Goal: Task Accomplishment & Management: Manage account settings

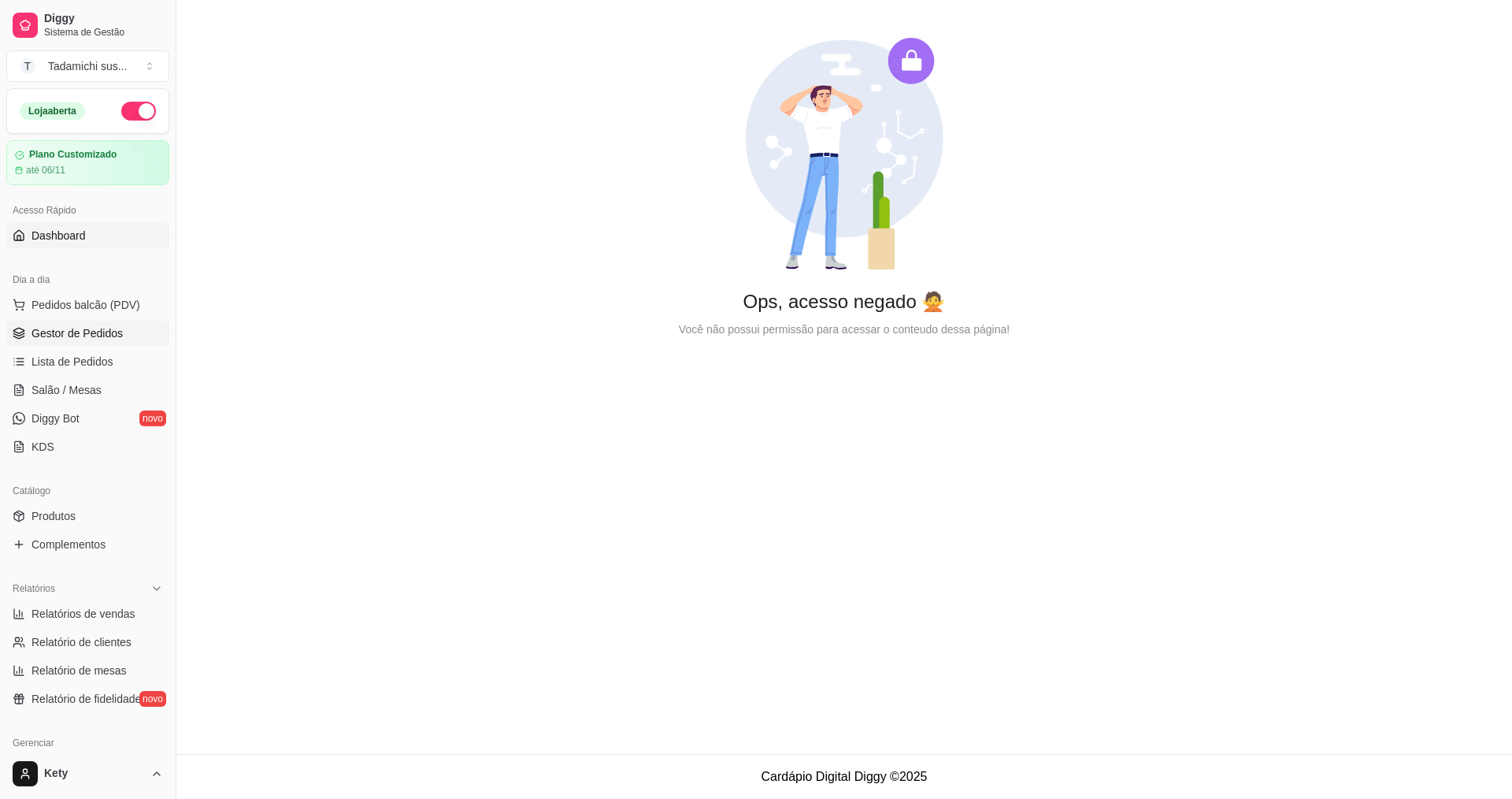
click at [79, 331] on span "Gestor de Pedidos" at bounding box center [77, 332] width 92 height 15
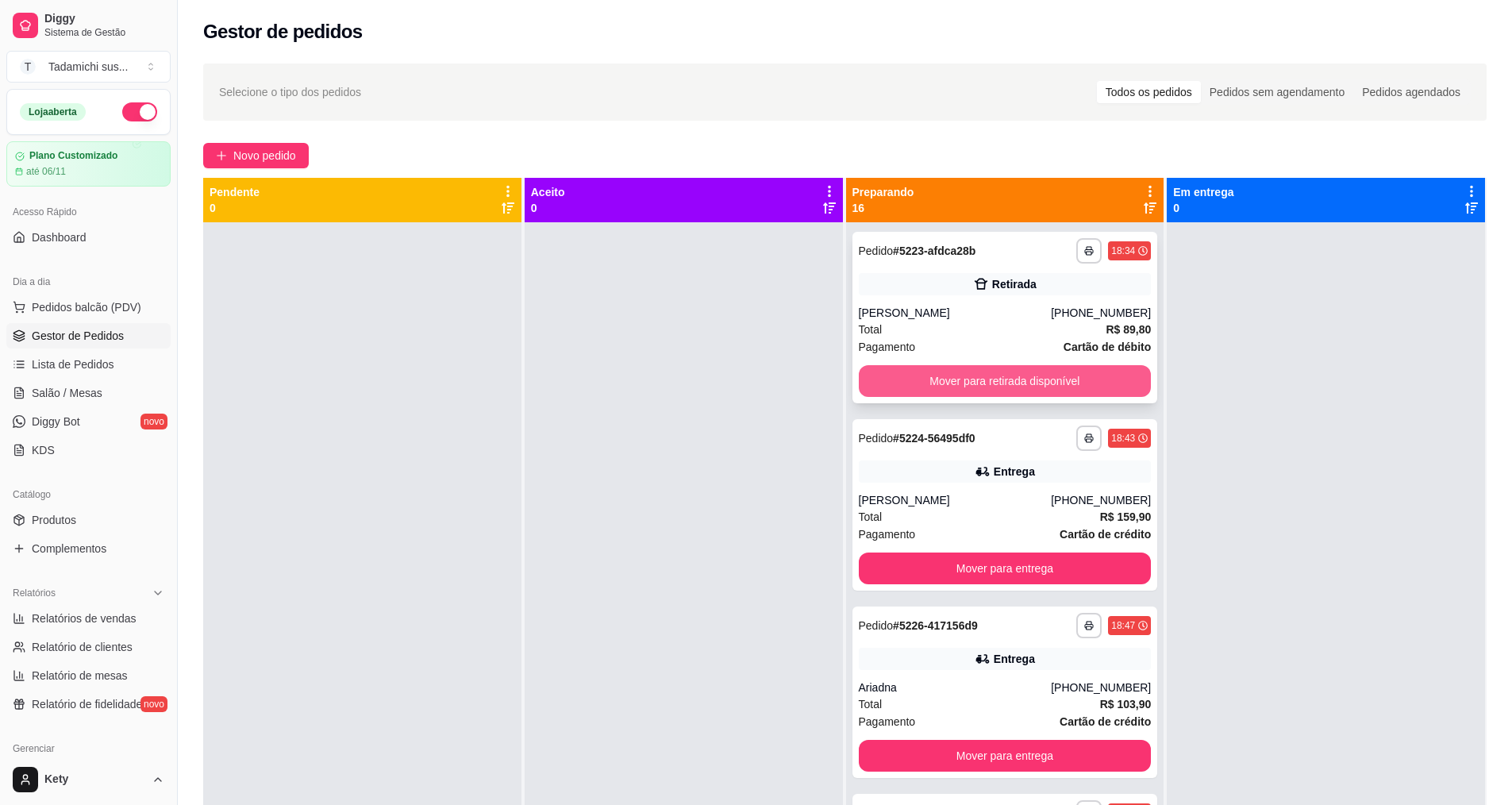
click at [926, 366] on button "Mover para retirada disponível" at bounding box center [1005, 381] width 293 height 32
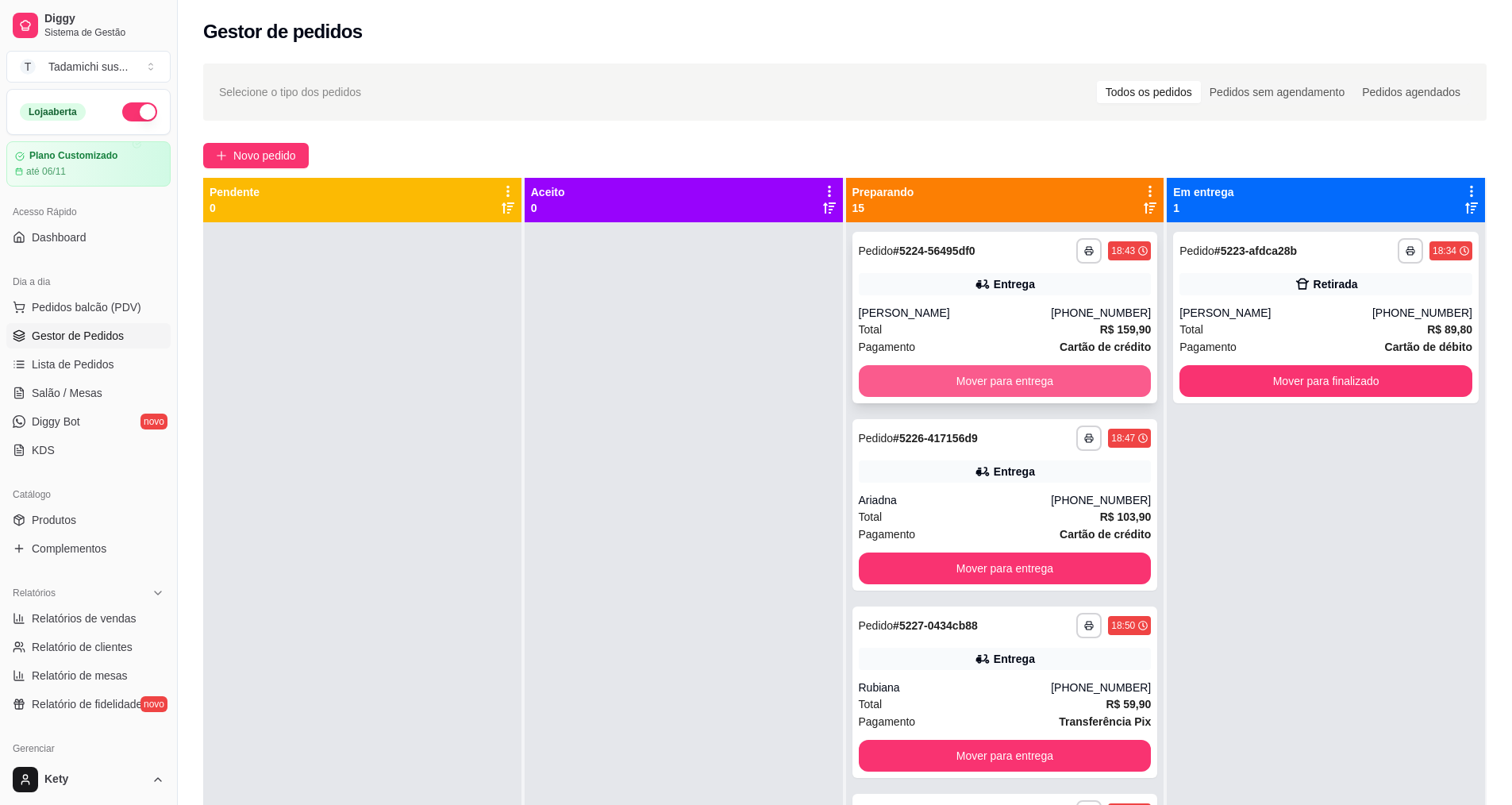
click at [928, 372] on button "Mover para entrega" at bounding box center [1005, 381] width 293 height 32
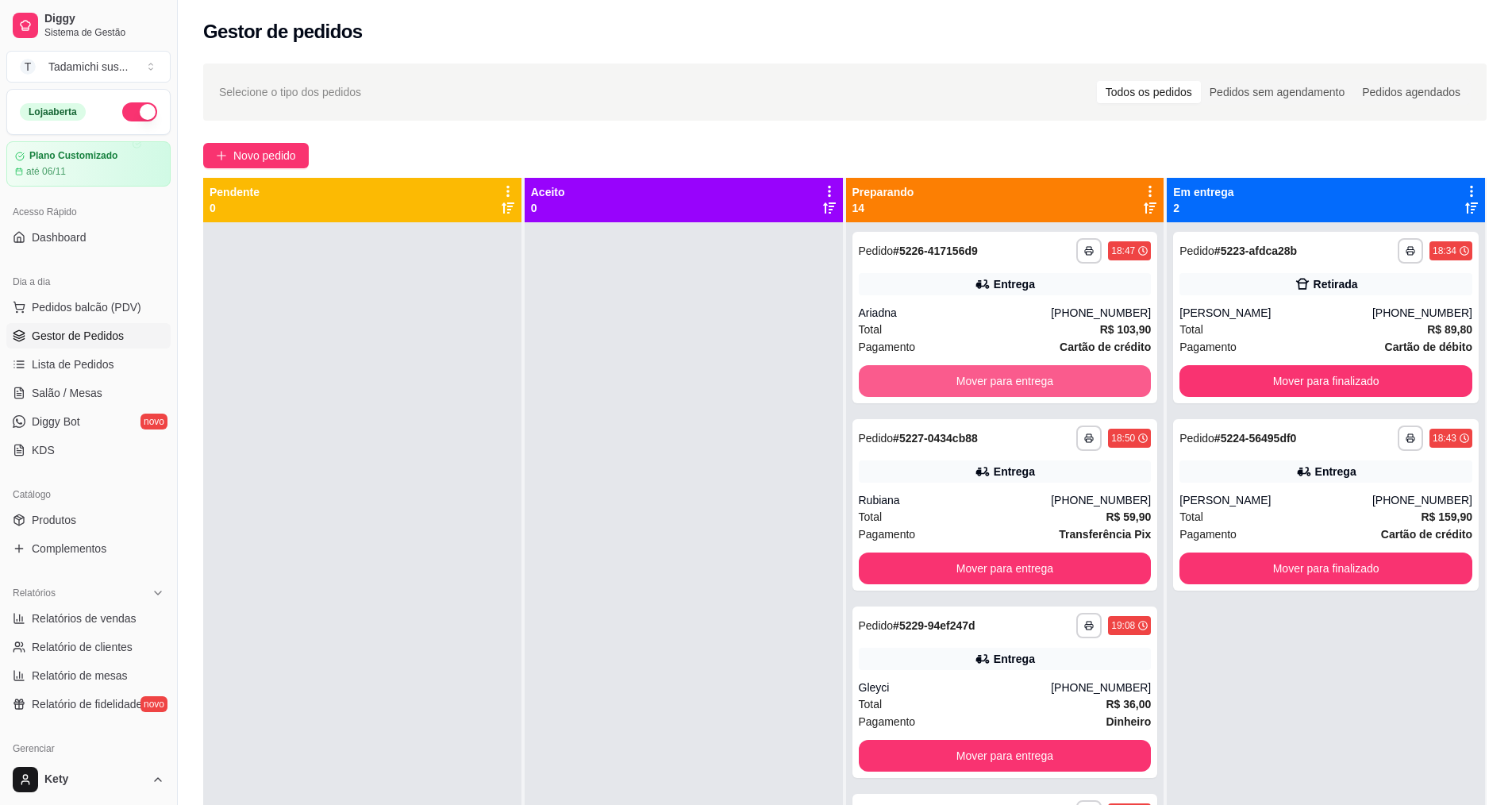
click at [928, 372] on button "Mover para entrega" at bounding box center [1005, 381] width 293 height 32
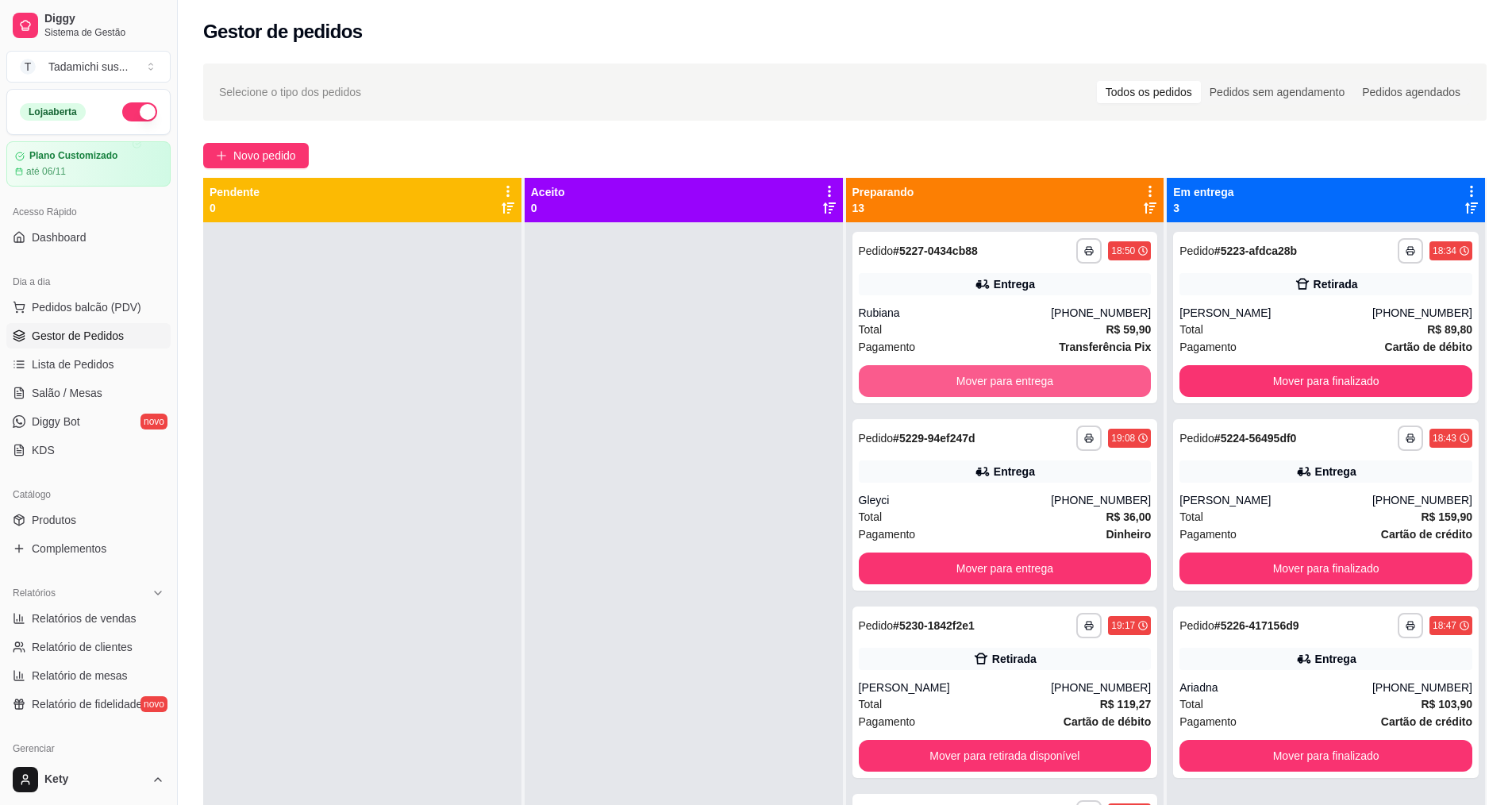
click at [928, 372] on button "Mover para entrega" at bounding box center [1005, 381] width 293 height 32
click at [928, 372] on button "Mover para retirada disponível" at bounding box center [1004, 381] width 284 height 31
click at [928, 372] on button "Mover para entrega" at bounding box center [1005, 381] width 293 height 32
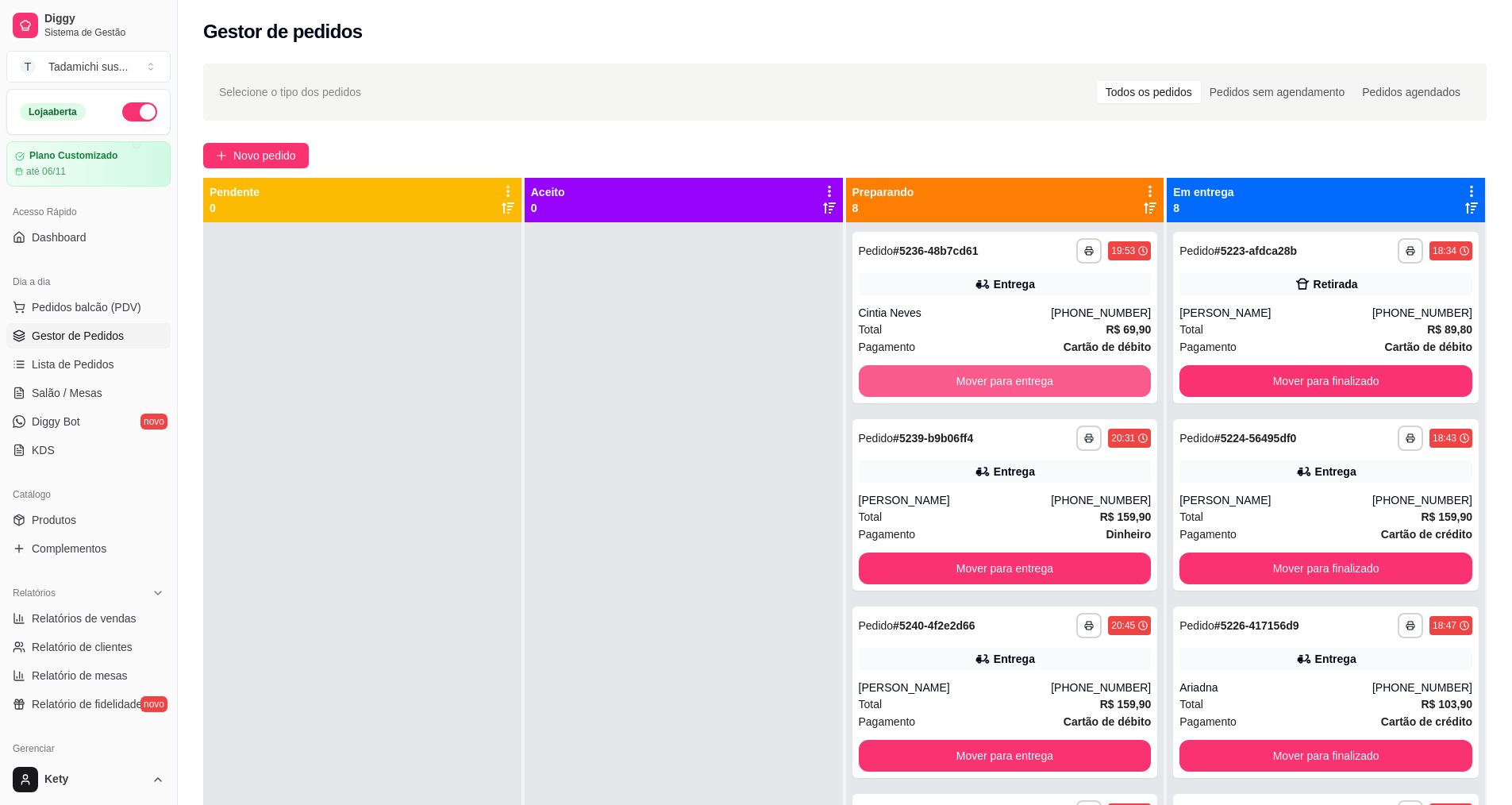
click at [928, 372] on button "Mover para entrega" at bounding box center [1005, 381] width 293 height 32
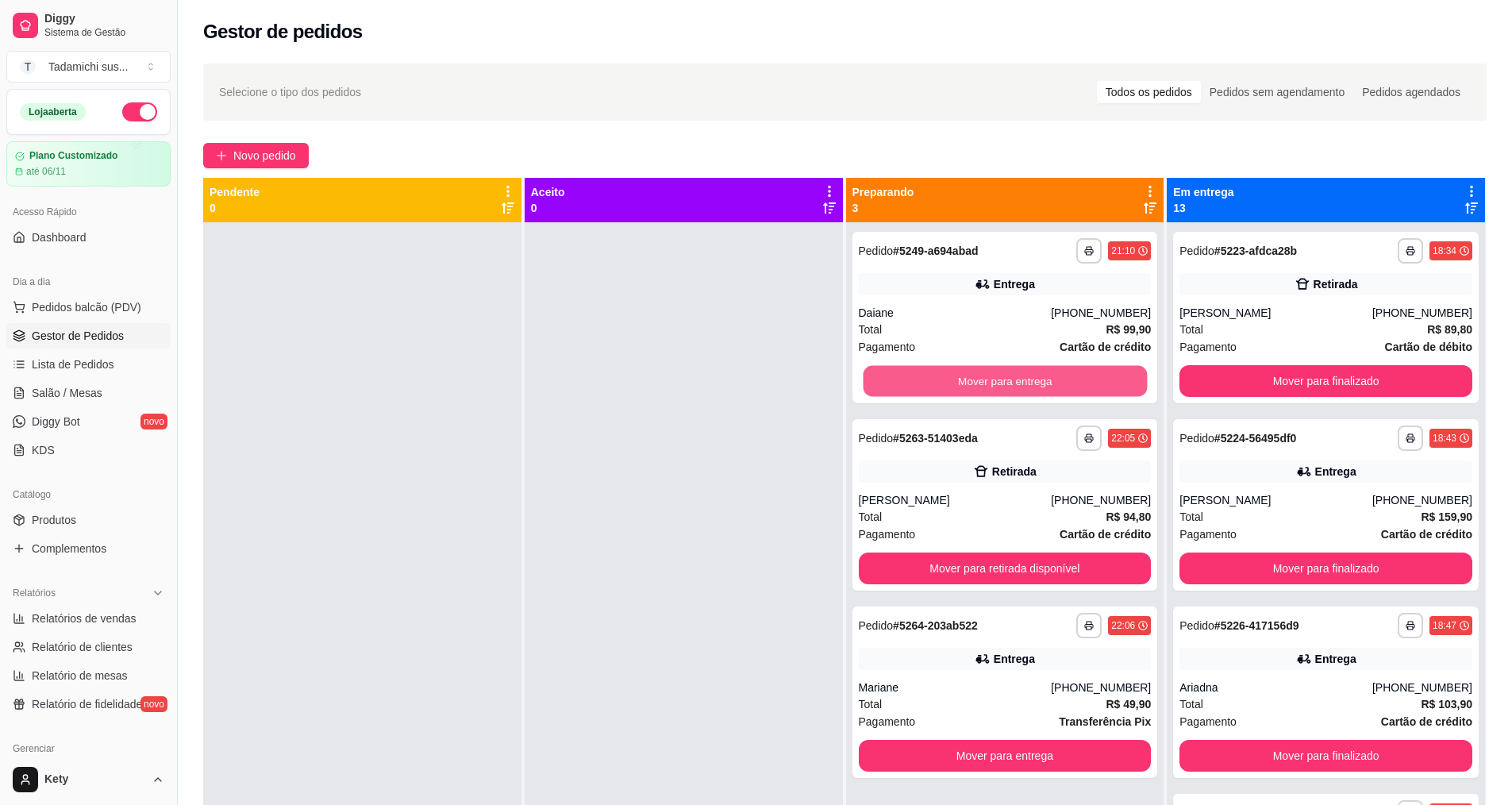
click at [928, 372] on button "Mover para entrega" at bounding box center [1004, 381] width 284 height 31
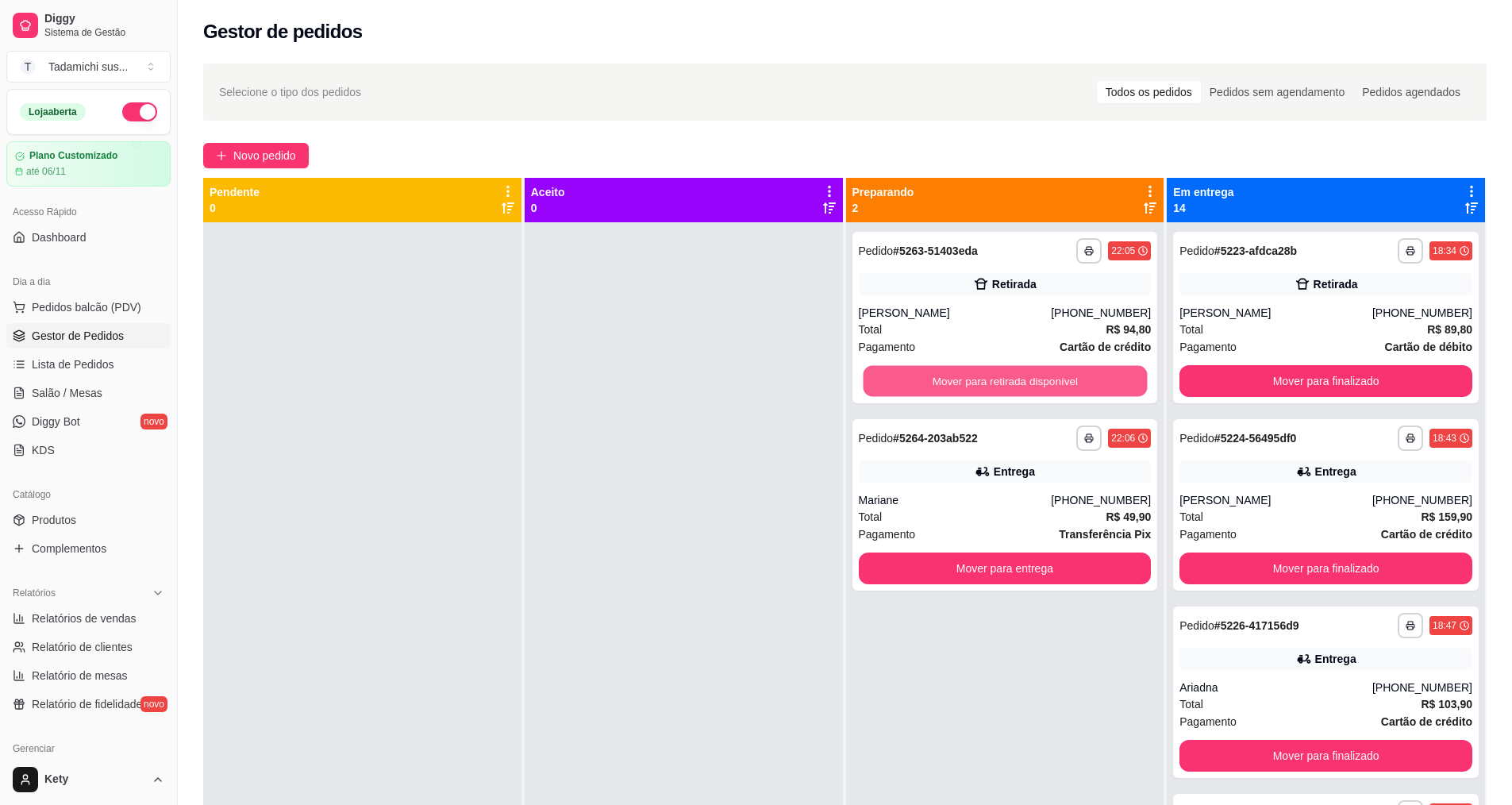
click at [928, 372] on button "Mover para retirada disponível" at bounding box center [1004, 381] width 284 height 31
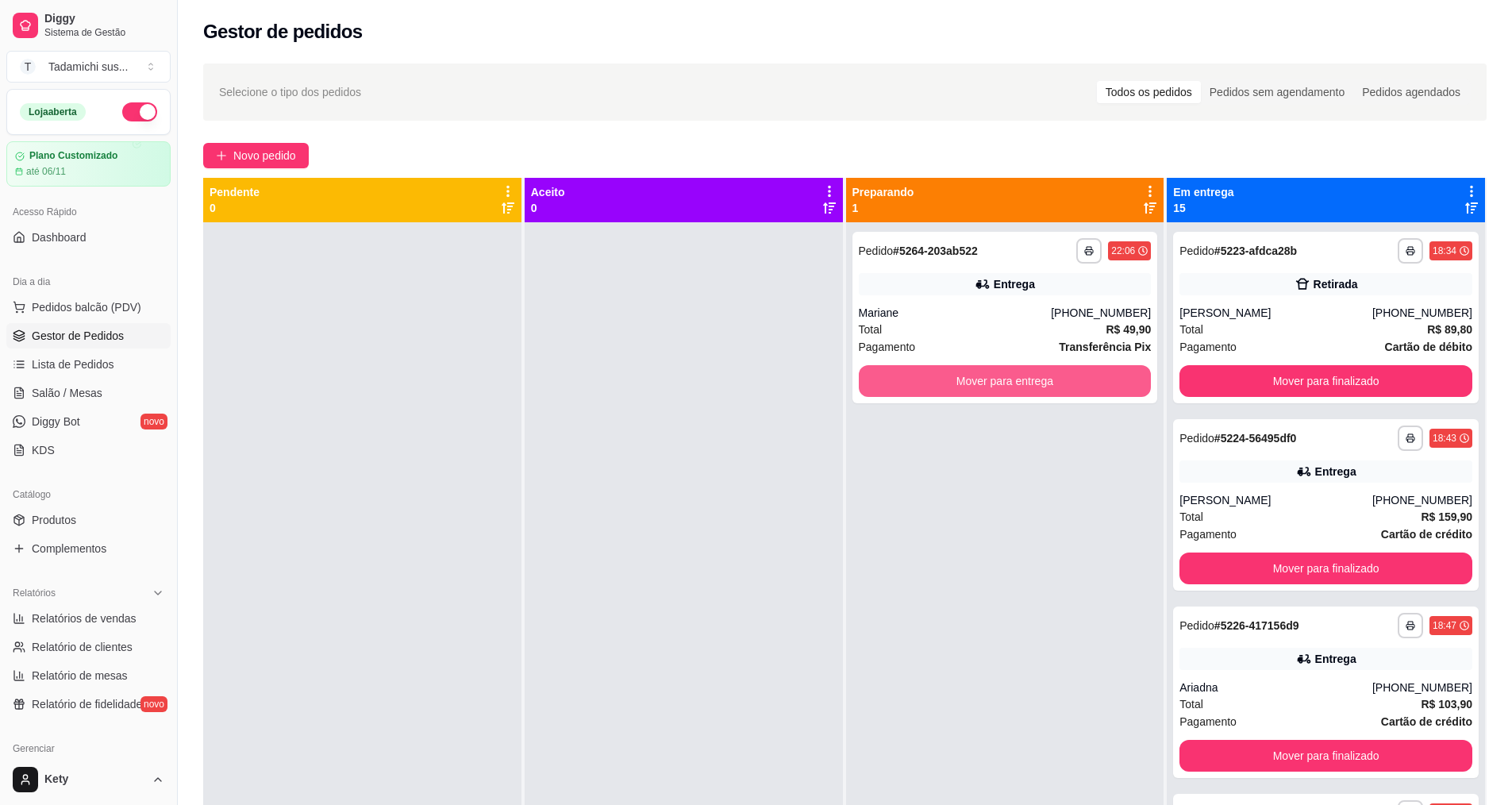
click at [928, 372] on button "Mover para entrega" at bounding box center [1005, 381] width 293 height 32
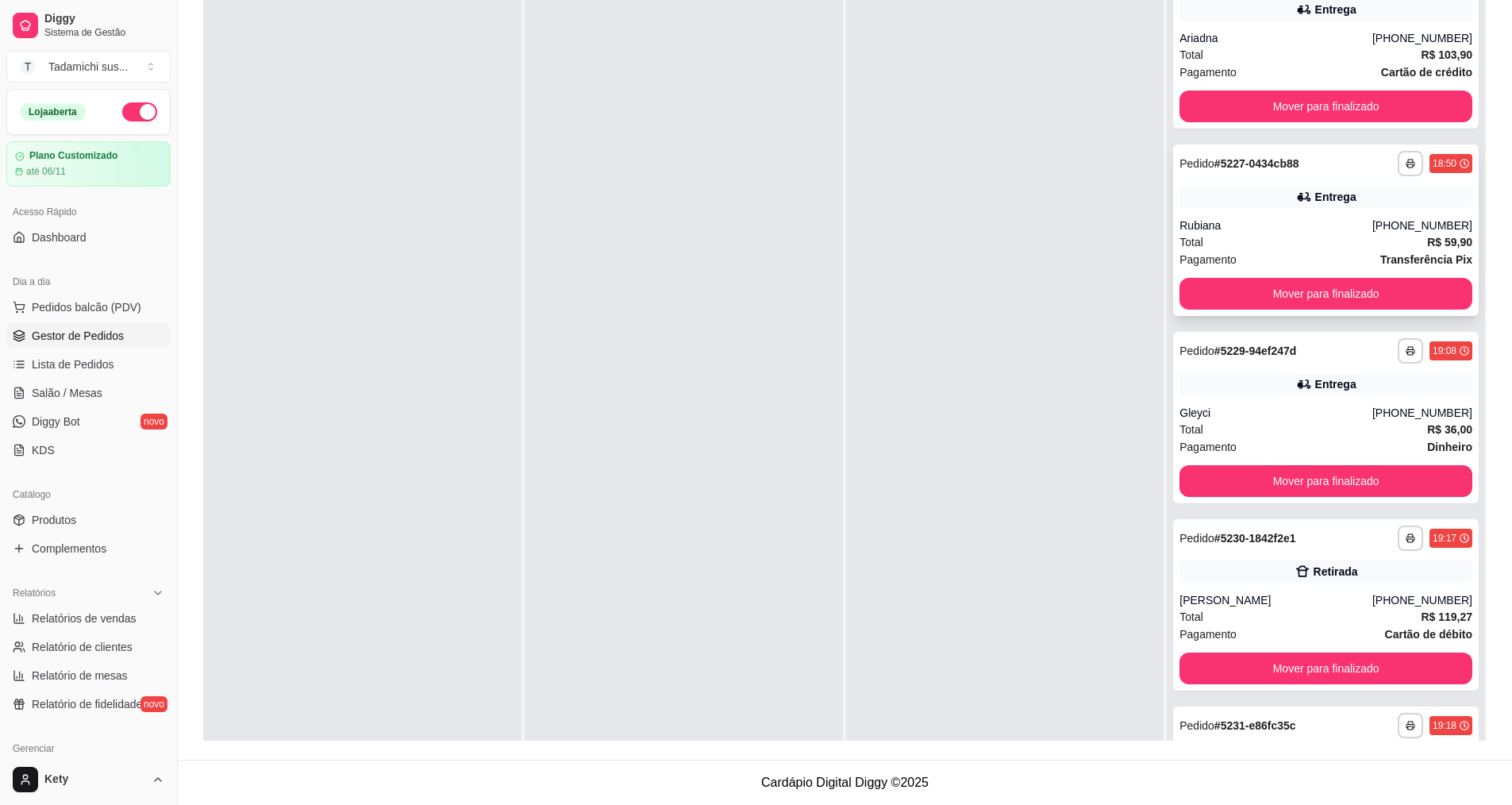
scroll to position [635, 0]
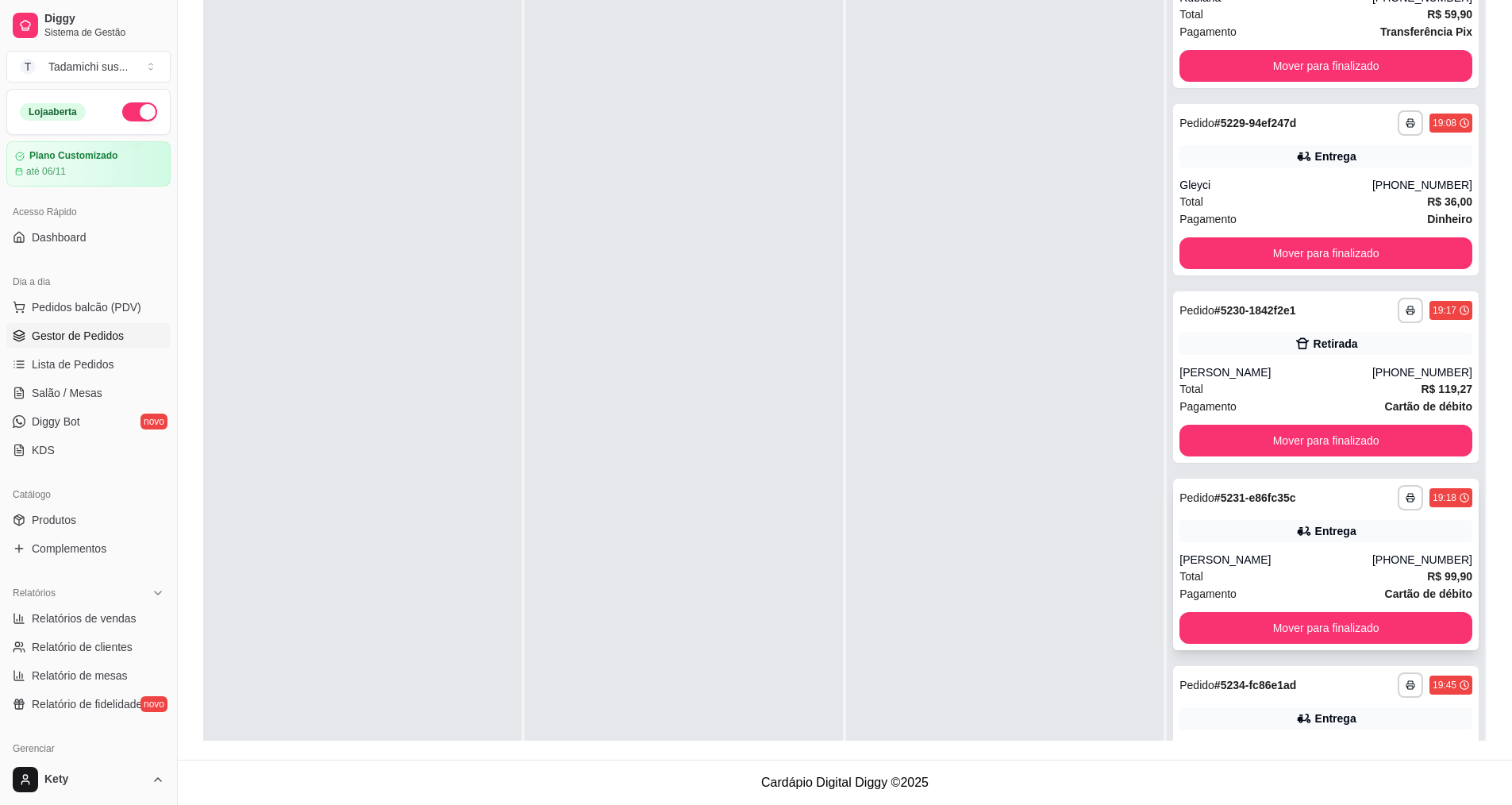
click at [1317, 581] on div "Total R$ 99,90" at bounding box center [1326, 576] width 293 height 17
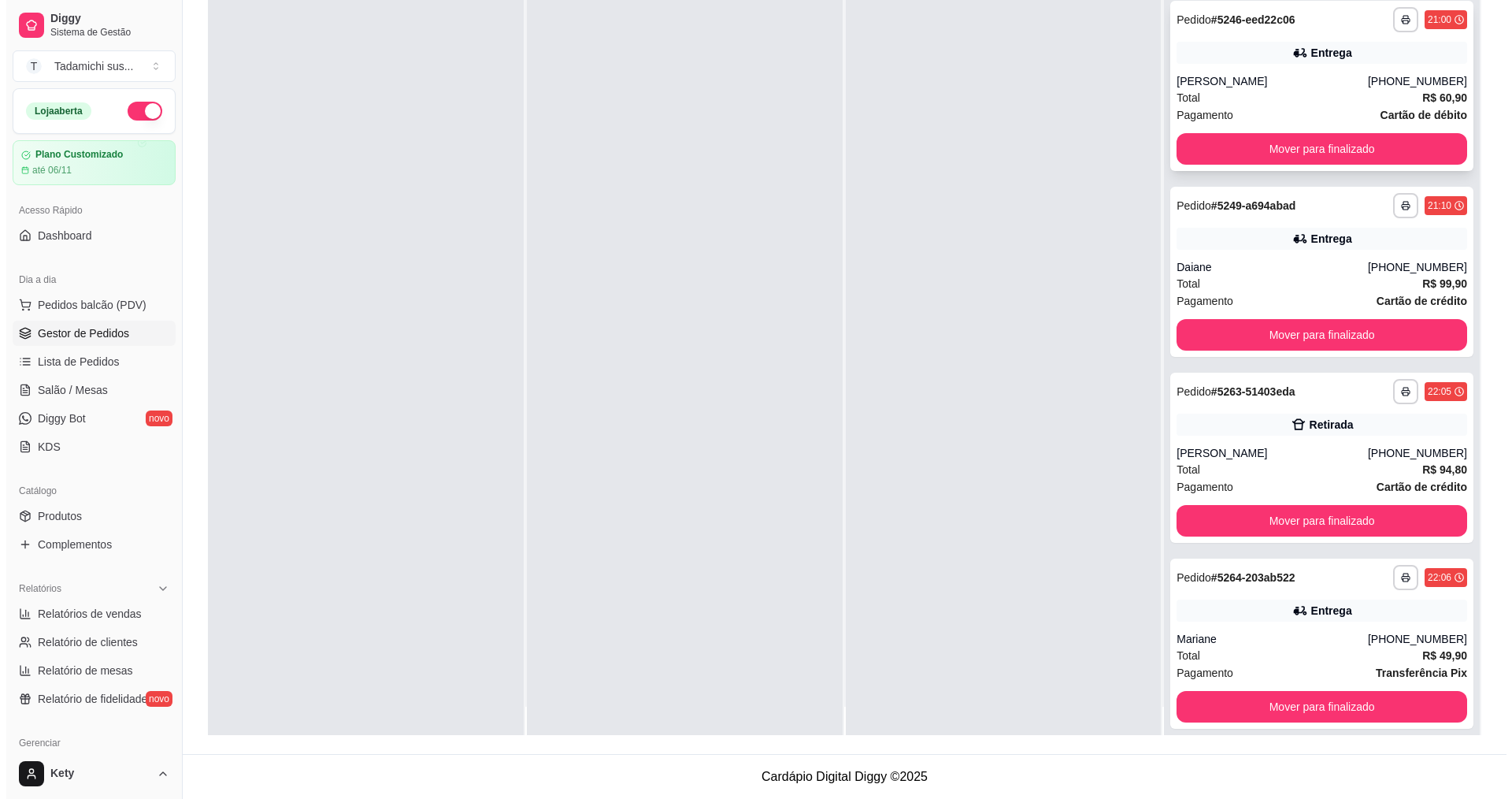
scroll to position [44, 0]
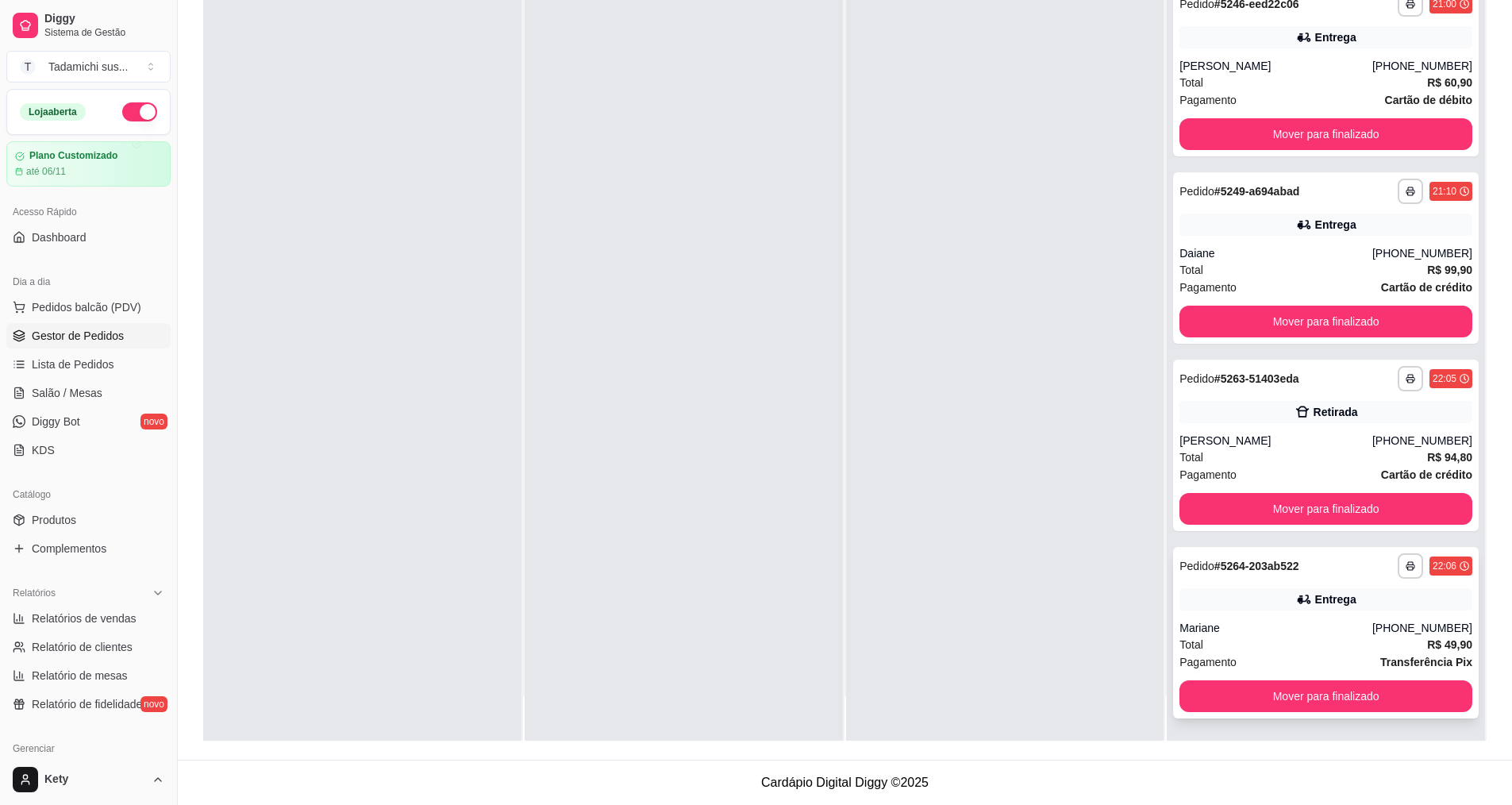
click at [1313, 634] on div "Mariane" at bounding box center [1276, 628] width 193 height 16
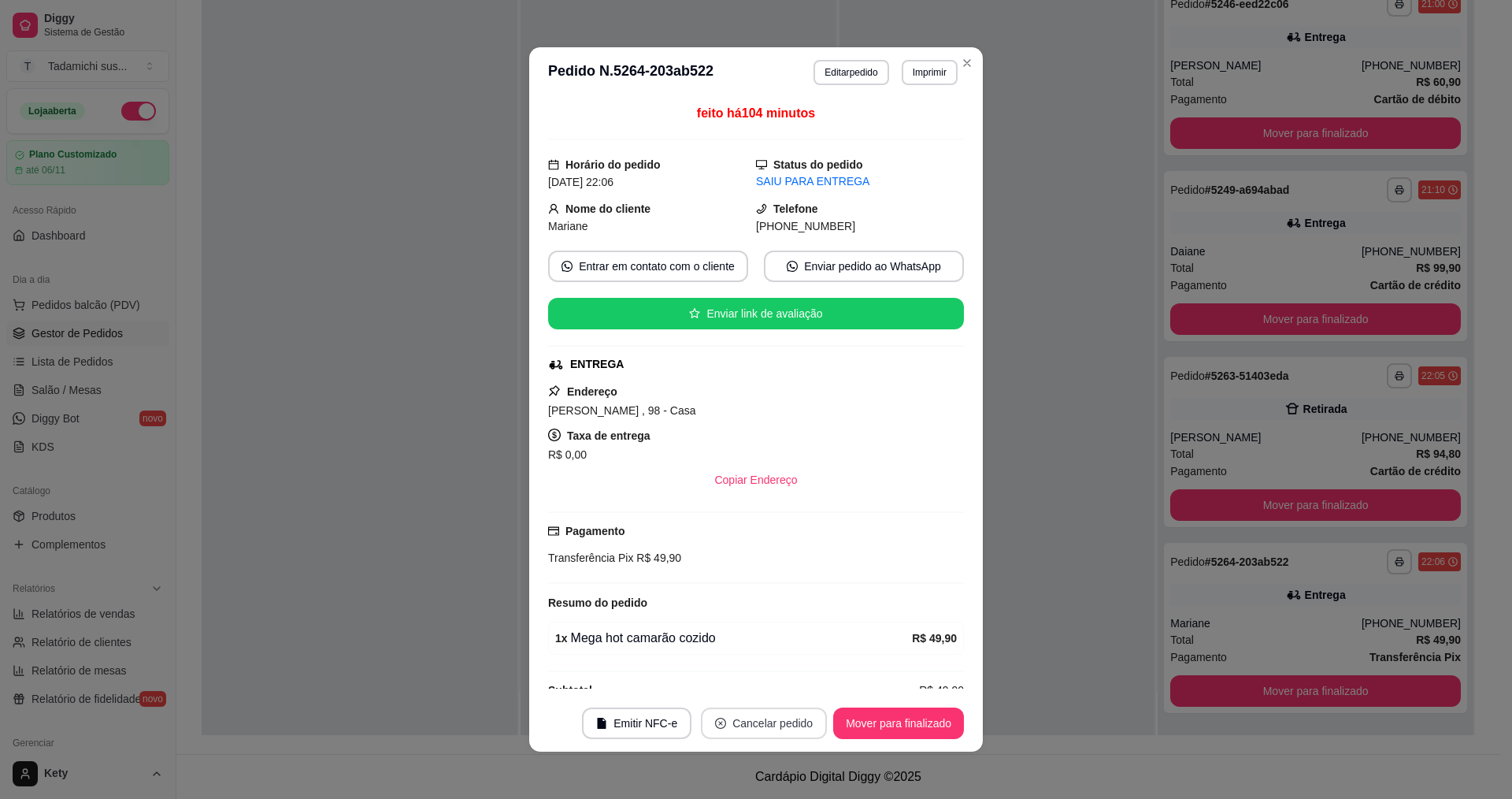
click at [757, 730] on button "Cancelar pedido" at bounding box center [763, 723] width 126 height 32
click at [781, 676] on button "Sim" at bounding box center [802, 685] width 62 height 31
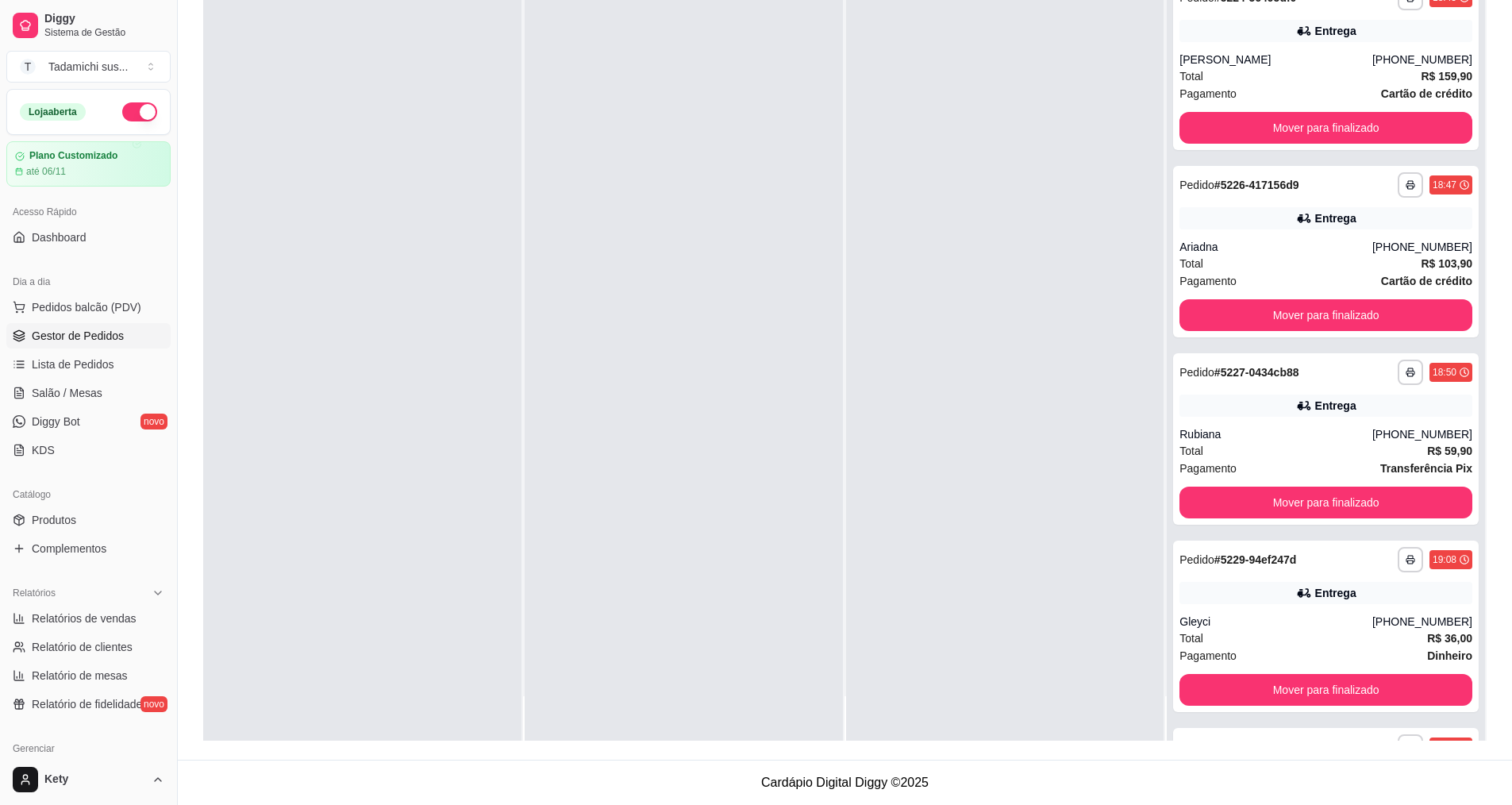
scroll to position [37, 0]
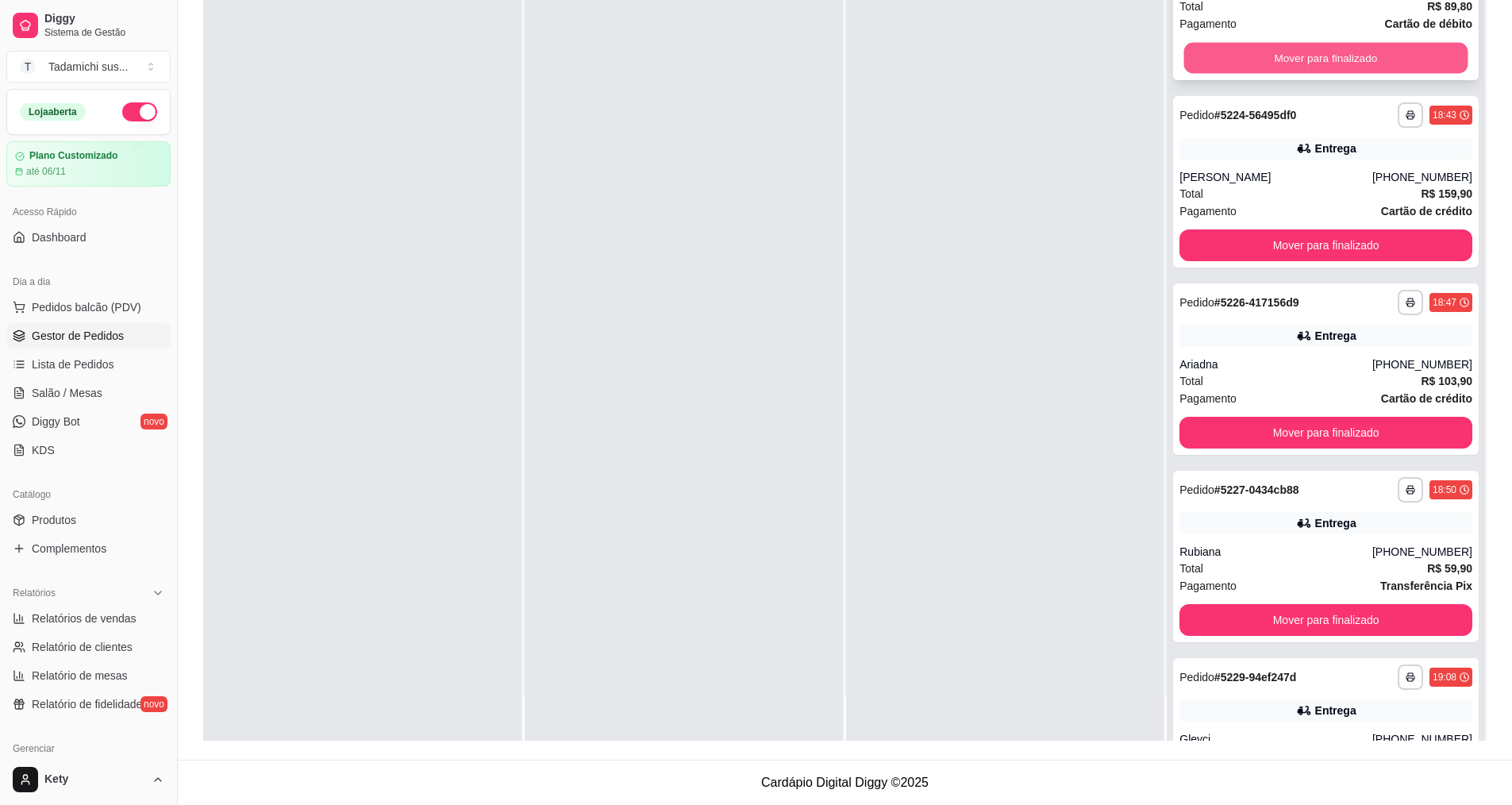
click at [1331, 55] on button "Mover para finalizado" at bounding box center [1326, 59] width 284 height 31
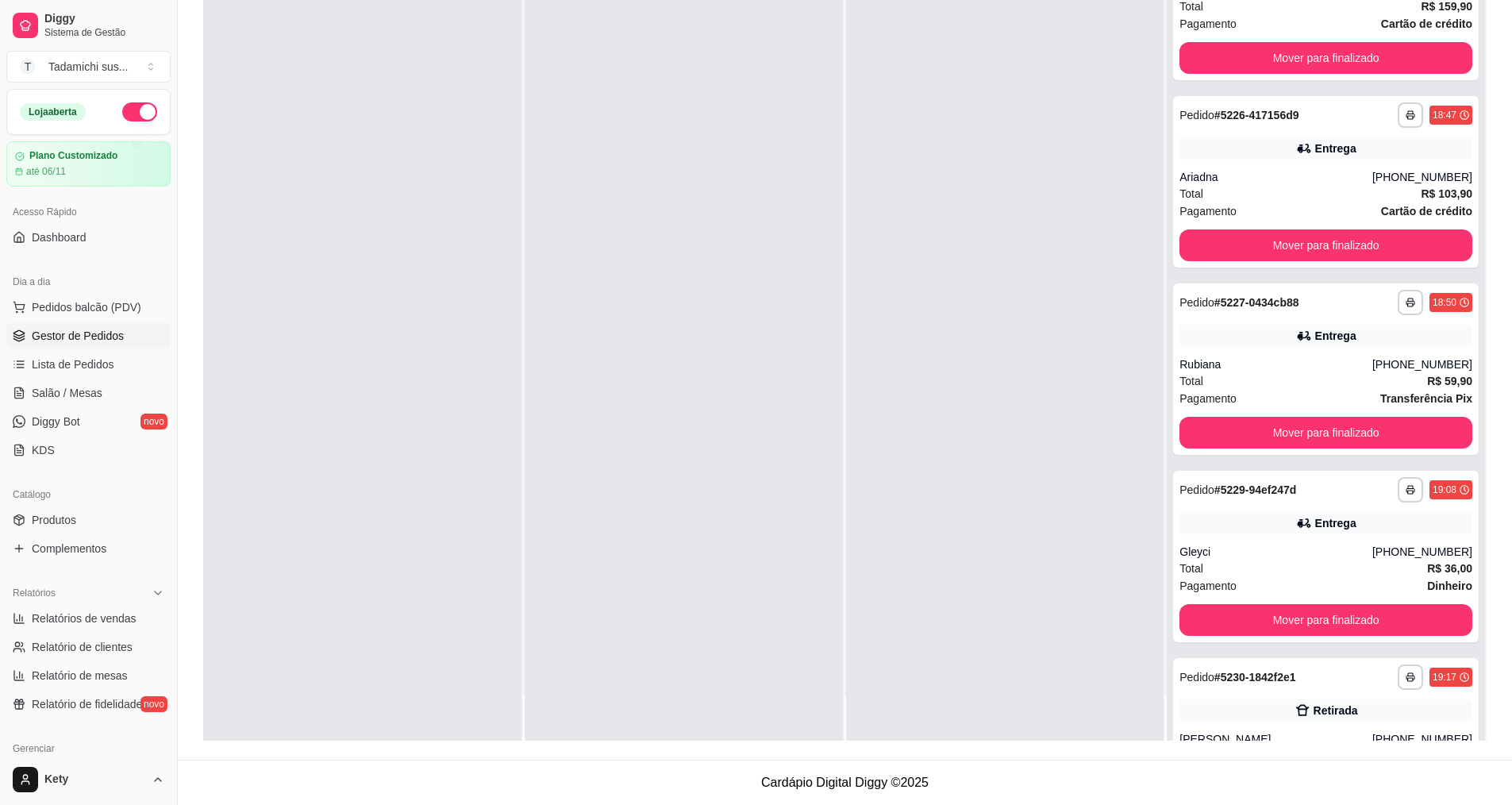
scroll to position [0, 0]
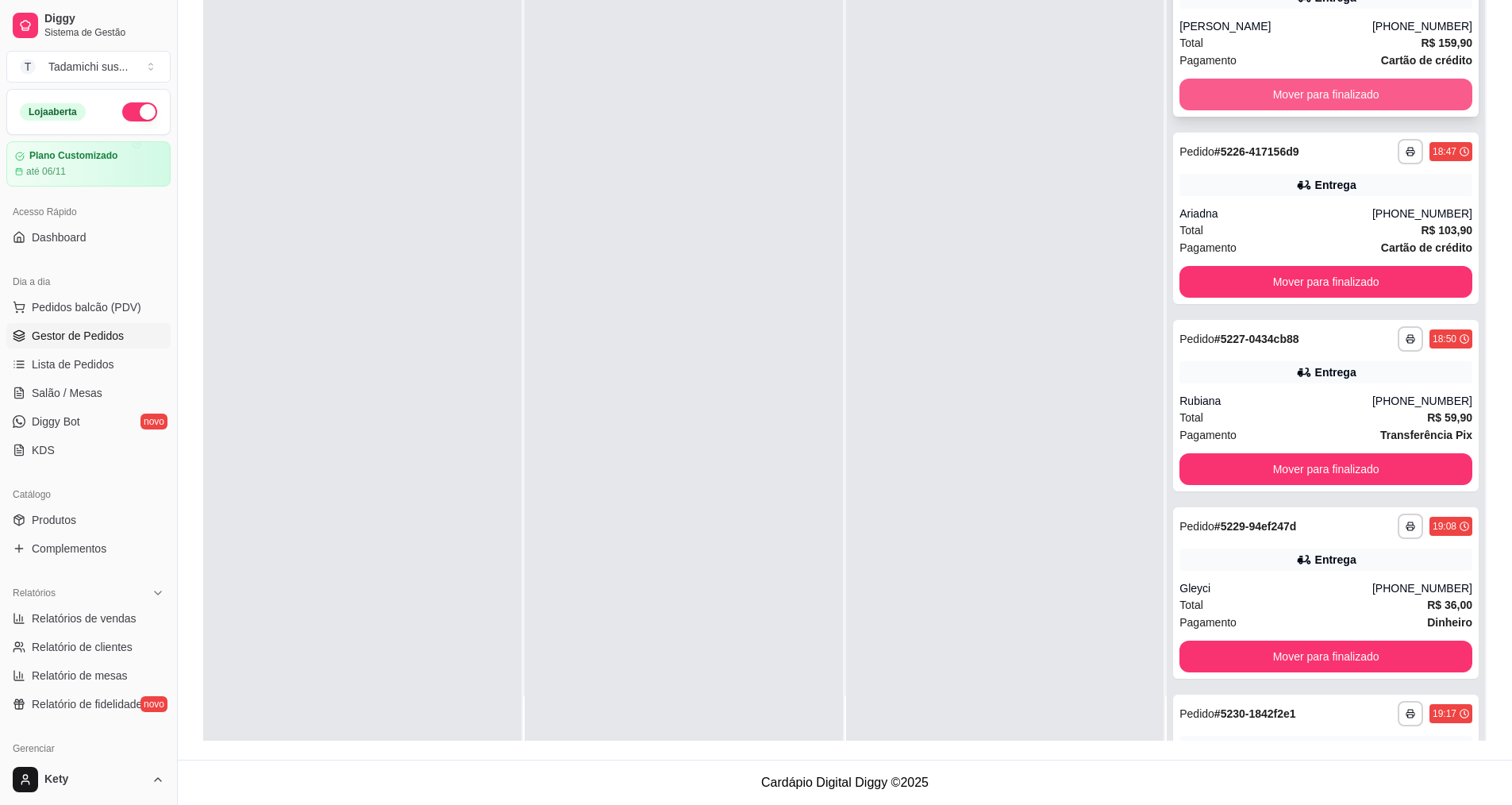
click at [1343, 82] on button "Mover para finalizado" at bounding box center [1326, 94] width 293 height 32
click at [1343, 89] on button "Mover para finalizado" at bounding box center [1326, 94] width 293 height 32
click at [1343, 89] on button "Mover para finalizado" at bounding box center [1326, 95] width 284 height 31
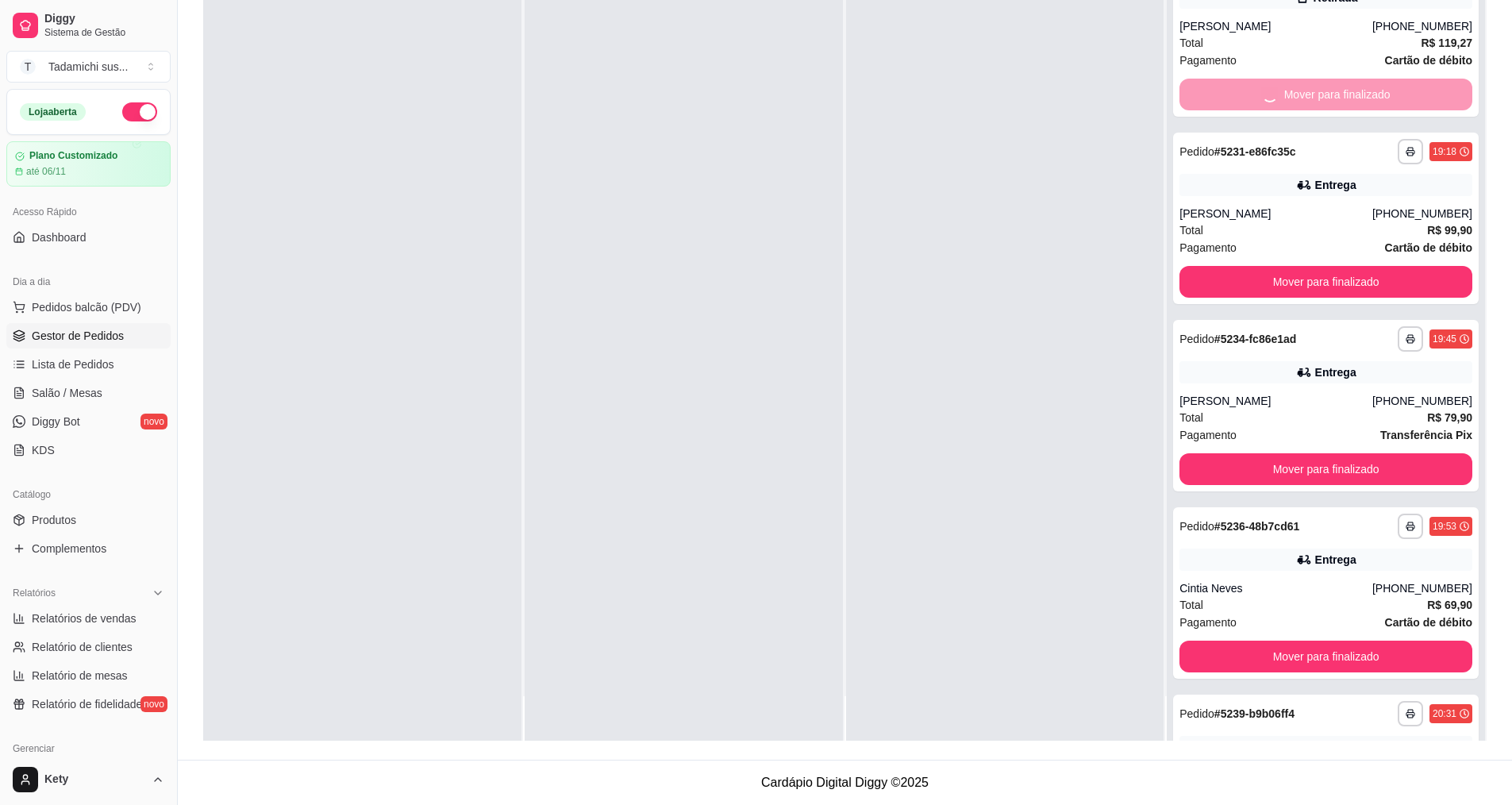
click at [1343, 266] on button "Mover para finalizado" at bounding box center [1326, 282] width 293 height 32
click at [1343, 89] on button "Mover para finalizado" at bounding box center [1326, 94] width 293 height 32
click at [1343, 89] on button "Mover para finalizado" at bounding box center [1326, 95] width 284 height 31
click at [1343, 89] on button "Mover para finalizado" at bounding box center [1326, 94] width 293 height 32
click at [1343, 89] on button "Mover para finalizado" at bounding box center [1326, 95] width 284 height 31
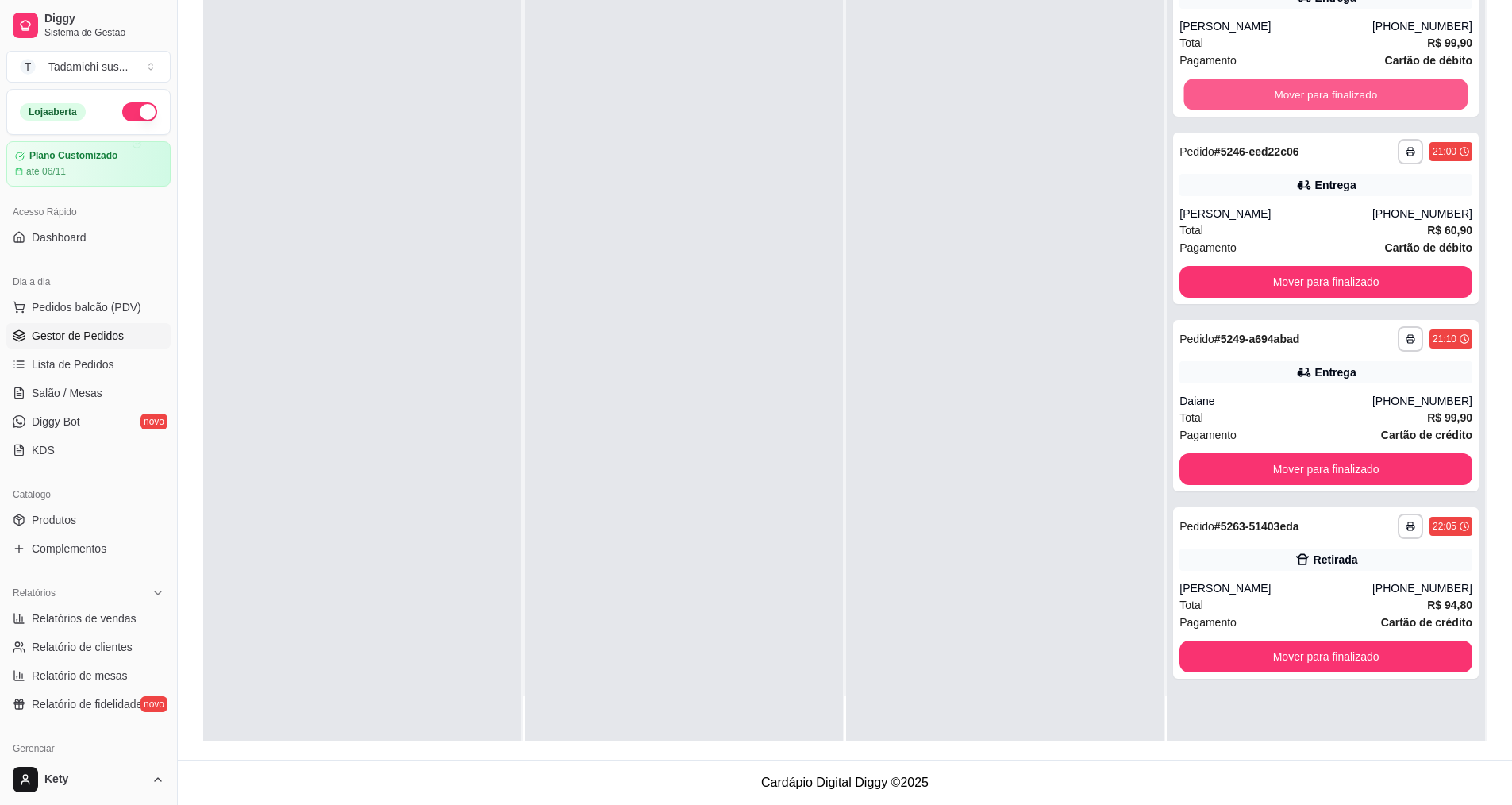
click at [1343, 89] on button "Mover para finalizado" at bounding box center [1326, 95] width 284 height 31
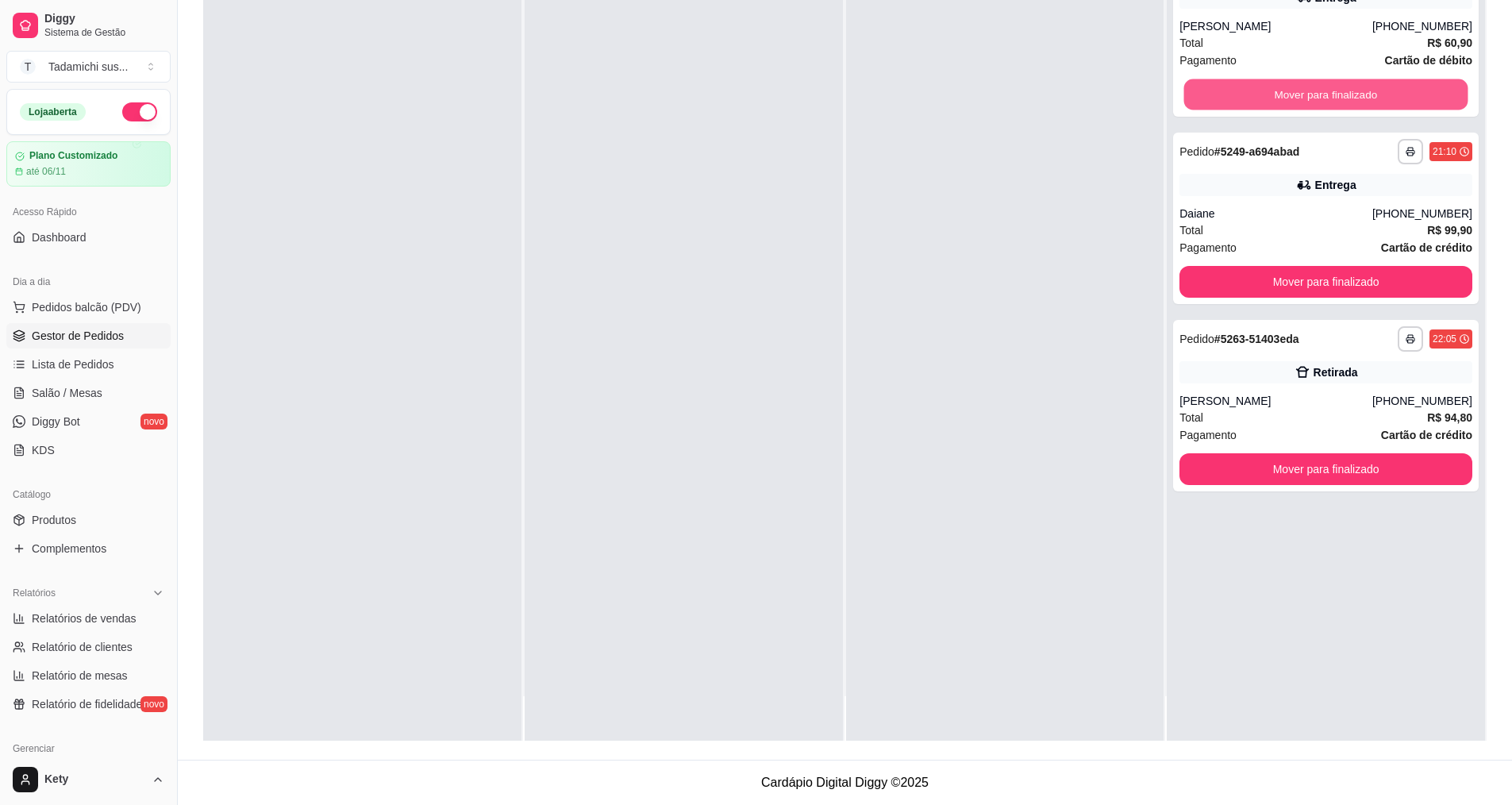
click at [1343, 89] on button "Mover para finalizado" at bounding box center [1326, 95] width 284 height 31
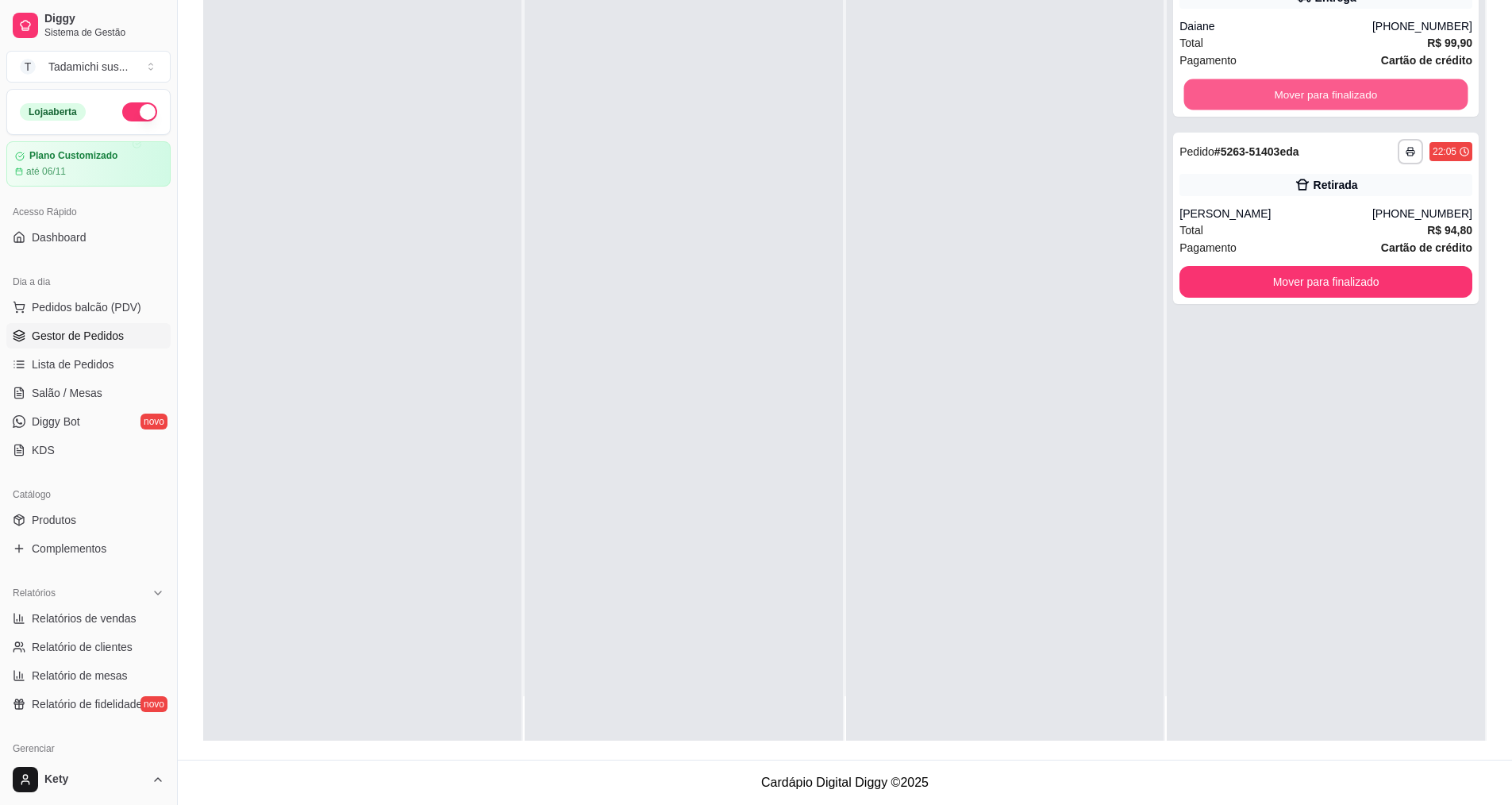
click at [1343, 89] on button "Mover para finalizado" at bounding box center [1326, 95] width 284 height 31
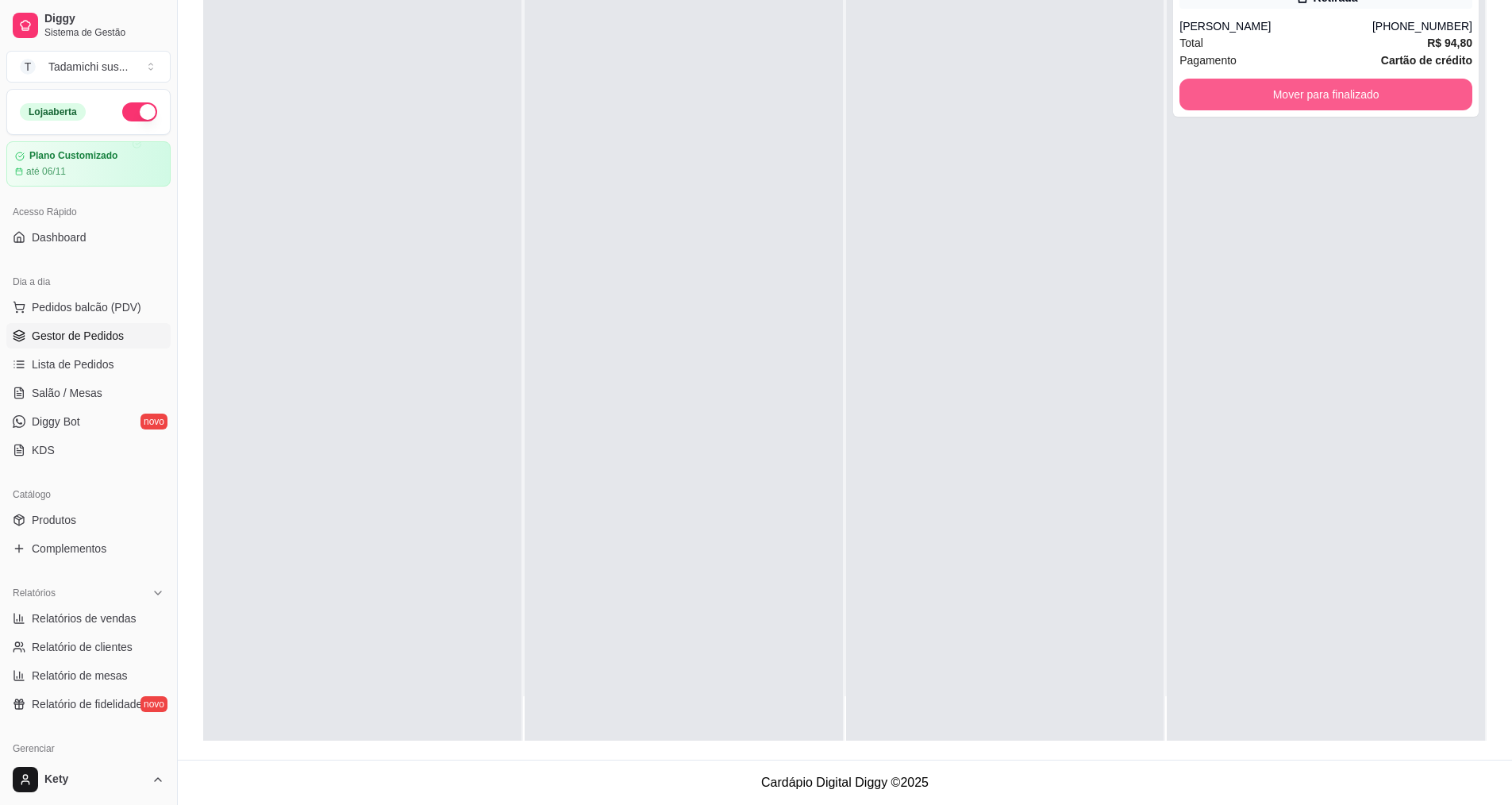
click at [1343, 89] on button "Mover para finalizado" at bounding box center [1326, 94] width 293 height 32
